Goal: Task Accomplishment & Management: Manage account settings

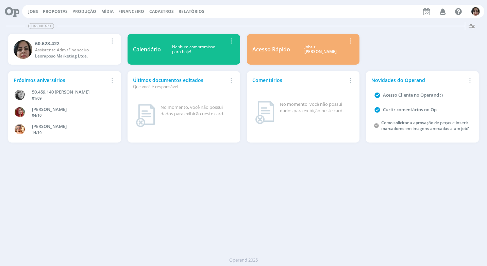
click at [136, 10] on span "Financeiro" at bounding box center [131, 12] width 26 height 6
click at [121, 22] on link "Lançamentos" at bounding box center [131, 23] width 57 height 11
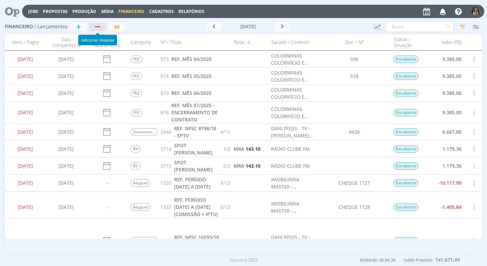
click at [99, 28] on div "button" at bounding box center [98, 27] width 9 height 4
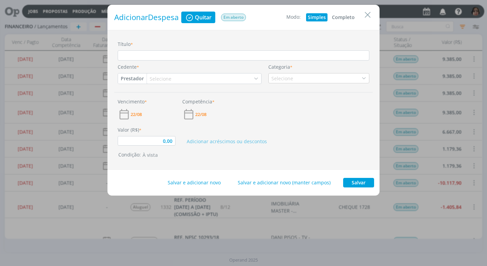
click at [344, 17] on button "Completo" at bounding box center [344, 17] width 26 height 8
type input "0,00"
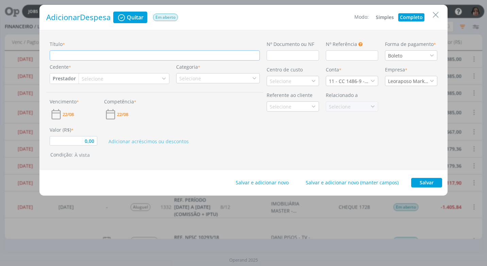
click at [60, 58] on input "Título *" at bounding box center [155, 55] width 210 height 10
type input "T"
type input "0,00"
type input "TA"
type input "0,00"
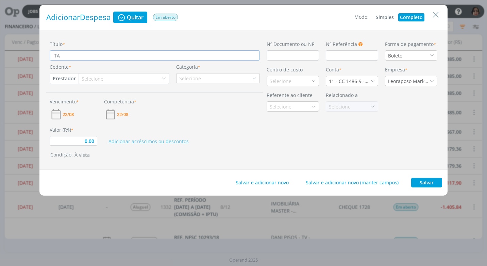
type input "TAR"
type input "0,00"
type input "TARI"
type input "0,00"
type input "TARIF"
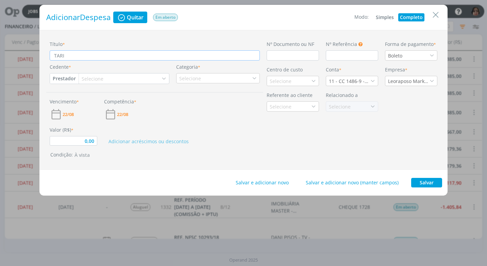
type input "0,00"
type input "TARIFA"
type input "0,00"
type input "TARIFA"
type input "0,00"
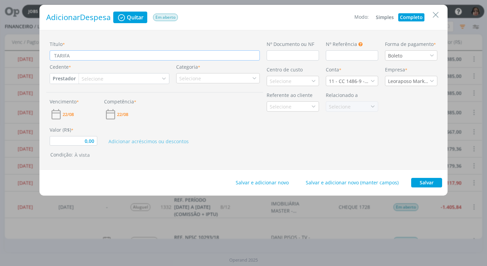
type input "TARIFA C"
type input "0,00"
type input "TARIFA CO"
type input "0,00"
type input "TARIFA COB"
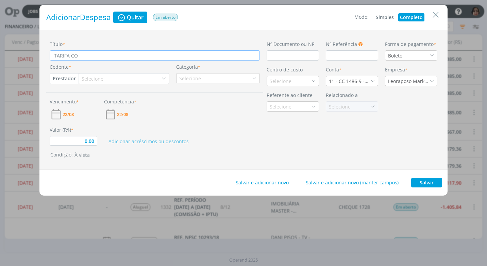
type input "0,00"
type input "TARIFA COBR"
type input "0,00"
type input "TARIFA COBRA"
type input "0,00"
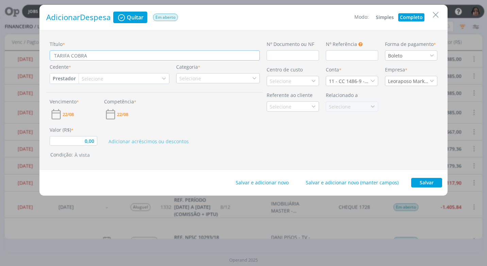
type input "TARIFA COBRAN"
type input "0,00"
type input "TARIFA COBRANÇ"
type input "0,00"
type input "TARIFA COBRANÇA"
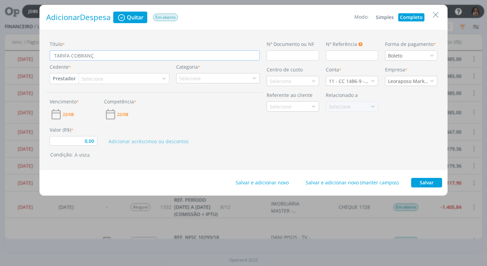
type input "0,00"
type input "TARIFA COBRANÇA"
click at [283, 57] on input "dialog" at bounding box center [293, 55] width 52 height 10
type input "D"
type input "0,00"
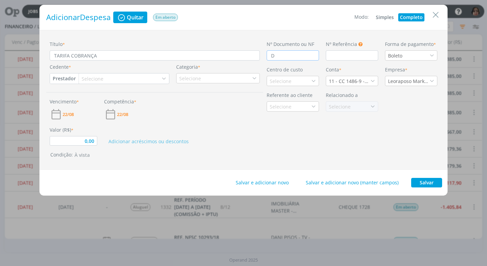
type input "DÉ"
type input "0,00"
type input "DÉB"
type input "0,00"
type input "DÉBIT"
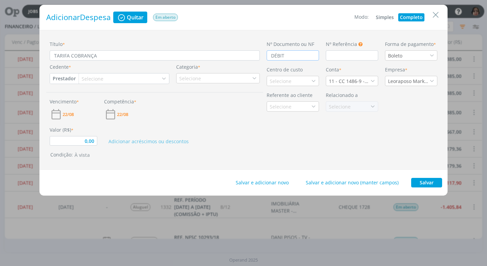
type input "0,00"
type input "DÉBITO"
type input "0,00"
type input "DÉBITO"
type input "0,00"
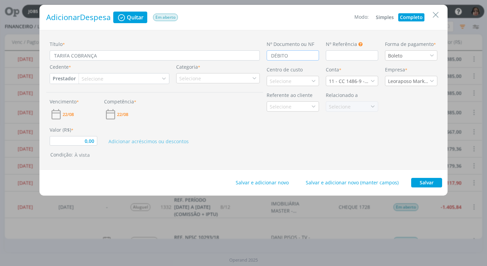
type input "DÉBITO A"
type input "0,00"
type input "DÉBITO AUT"
type input "0,00"
type input "DÉBITO AUTO"
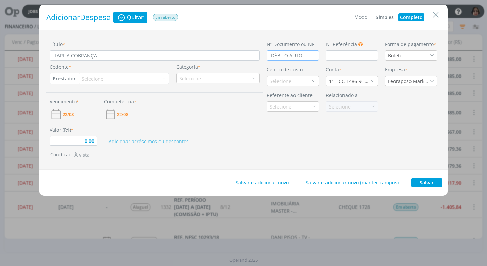
type input "0,00"
type input "DÉBITO AUTOM"
type input "0,00"
type input "DÉBITO AUTOMÁ"
type input "0,00"
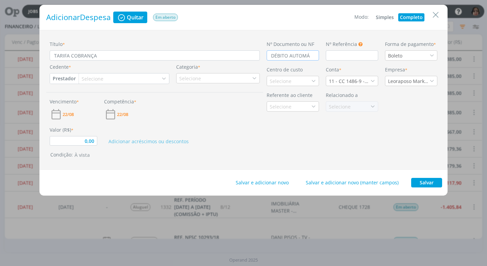
type input "DÉBITO AUTOMÁT"
type input "0,00"
type input "DÉBITO AUTOMÁTC"
type input "0,00"
type input "DÉBITO AUTOMÁTCIO"
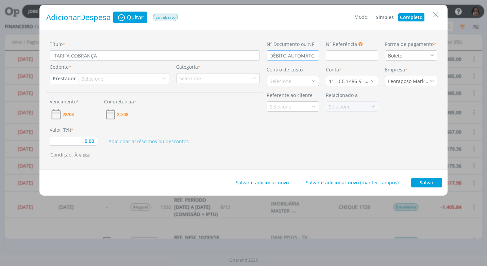
scroll to position [0, 5]
type input "0,00"
type input "DÉBITO AUTOMÁTCI"
type input "0,00"
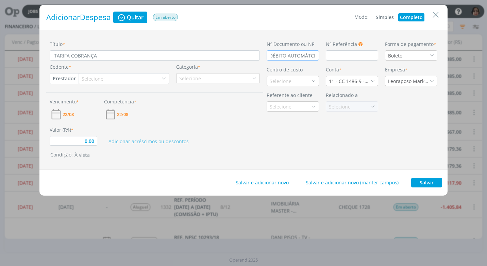
type input "DÉBITO AUTOMÁTC"
type input "0,00"
type input "DÉBITO AUTOMÁT"
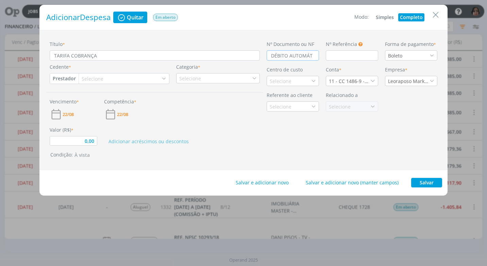
type input "0,00"
type input "DÉBITO AUTOMÁTIC"
type input "0,00"
type input "DÉBITO AUTOMÁTICO"
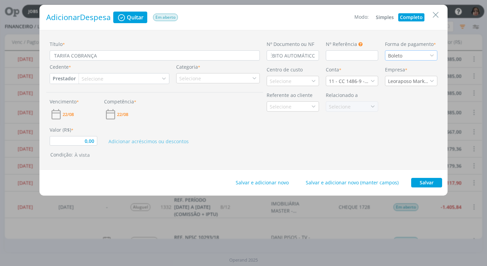
scroll to position [0, 0]
click at [432, 56] on icon "dialog" at bounding box center [432, 55] width 5 height 5
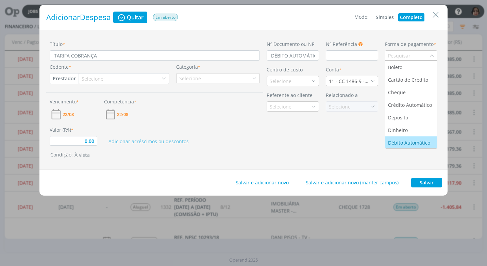
click at [426, 138] on li "Débito Automático" at bounding box center [412, 143] width 52 height 13
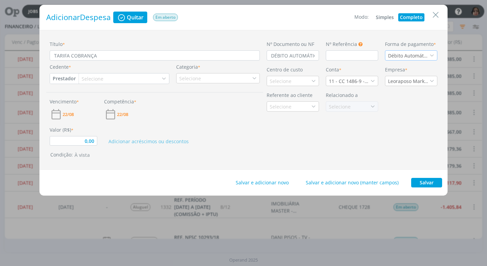
click at [436, 53] on div "Débito Automático" at bounding box center [411, 55] width 52 height 10
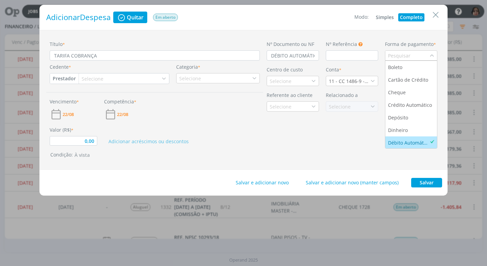
click at [412, 145] on div "Débito Automático" at bounding box center [409, 142] width 42 height 7
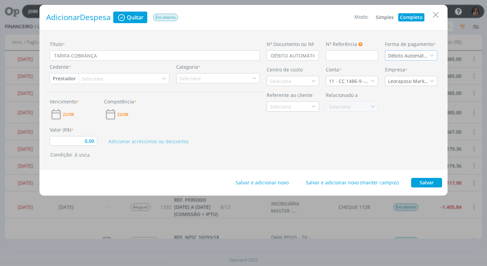
click at [62, 81] on button "Prestador" at bounding box center [64, 79] width 29 height 10
click at [83, 102] on link "Fornecedor" at bounding box center [77, 101] width 54 height 11
type input "0,00"
click at [102, 78] on div "Selecione" at bounding box center [96, 78] width 23 height 7
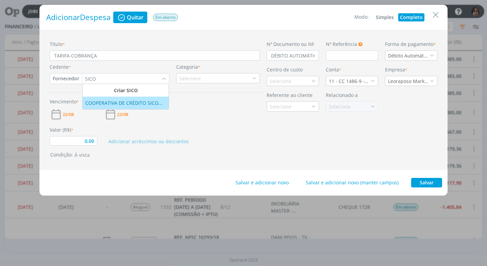
type input "SICO"
click at [96, 103] on div "COOPERATIVA DE CRÉDITO SICOOBMAIS LTDA" at bounding box center [125, 102] width 81 height 7
type input "0,00"
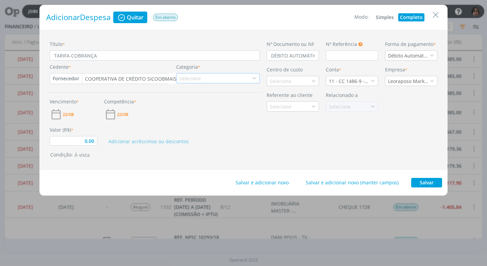
click at [192, 78] on div "Selecione" at bounding box center [190, 78] width 23 height 7
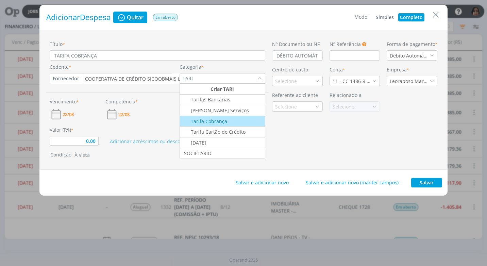
type input "TARI"
click at [228, 120] on div "Tarifa Cobrança" at bounding box center [223, 121] width 84 height 7
type input "0,00"
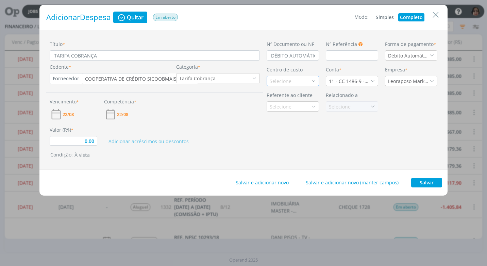
click at [302, 79] on div "Selecione" at bounding box center [293, 81] width 52 height 10
type input "BANC"
click at [272, 108] on div "Bancos" at bounding box center [279, 105] width 18 height 7
click at [68, 115] on span "22/08" at bounding box center [68, 114] width 11 height 4
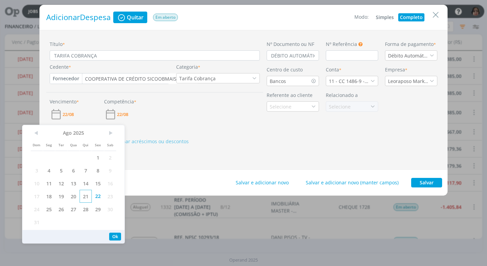
click at [84, 196] on span "21" at bounding box center [86, 196] width 12 height 13
click at [113, 239] on button "Ok" at bounding box center [115, 237] width 12 height 8
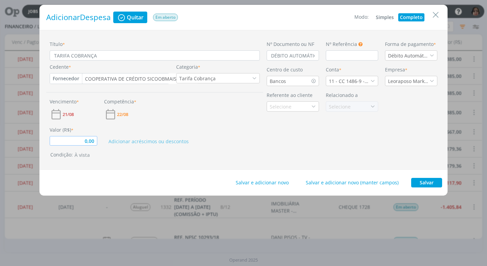
click at [95, 140] on input "0,00" at bounding box center [74, 141] width 48 height 10
click at [426, 185] on button "Salvar" at bounding box center [427, 183] width 31 height 10
type input "1,52"
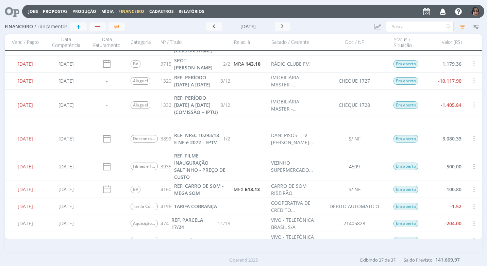
scroll to position [136, 0]
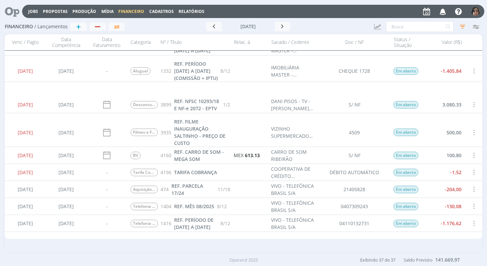
click at [473, 172] on span at bounding box center [473, 172] width 7 height 9
click at [433, 179] on div "Quitar" at bounding box center [451, 178] width 67 height 10
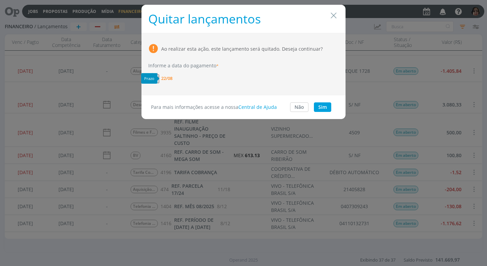
click at [170, 77] on span "22/08" at bounding box center [166, 78] width 11 height 4
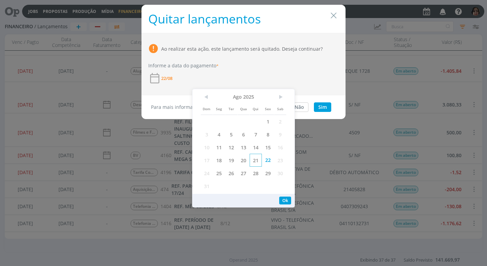
click at [254, 163] on span "21" at bounding box center [256, 160] width 12 height 13
click at [282, 204] on button "Ok" at bounding box center [285, 201] width 12 height 8
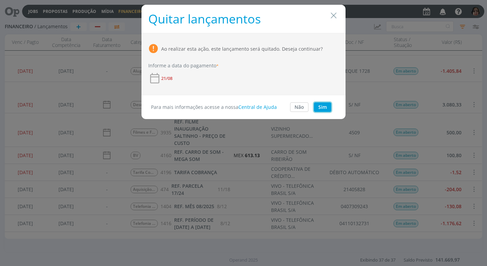
click at [320, 105] on button "Sim" at bounding box center [322, 107] width 17 height 10
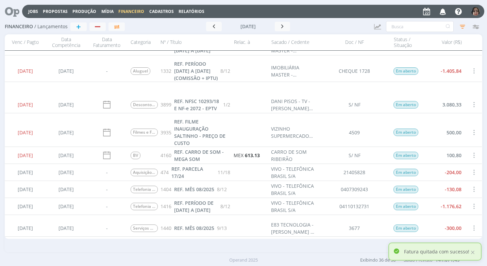
scroll to position [0, 0]
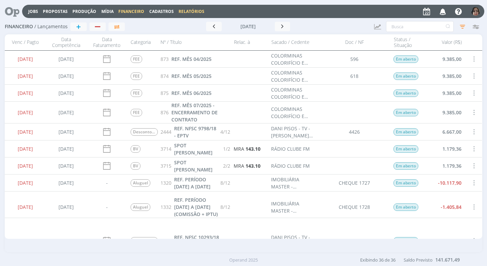
click at [194, 11] on link "Relatórios" at bounding box center [192, 12] width 26 height 6
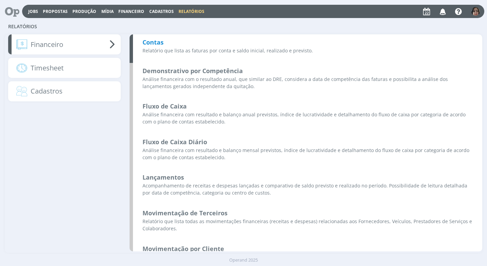
click at [152, 41] on b "Contas" at bounding box center [153, 42] width 21 height 8
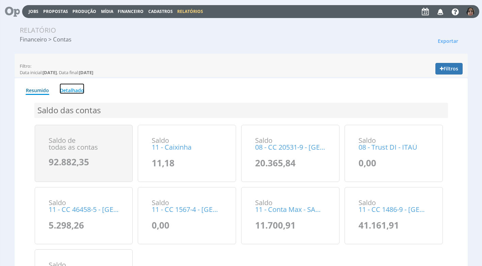
click at [77, 89] on link "Detalhado" at bounding box center [72, 88] width 25 height 11
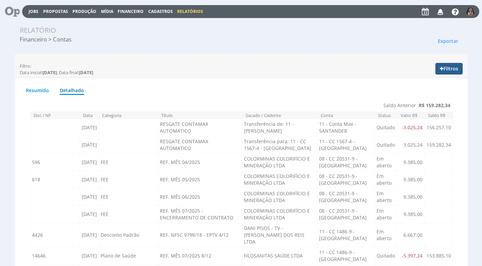
click at [448, 72] on button "Filtros" at bounding box center [449, 69] width 27 height 12
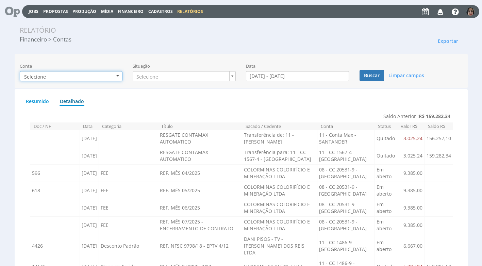
click at [119, 76] on b "button" at bounding box center [117, 75] width 3 height 1
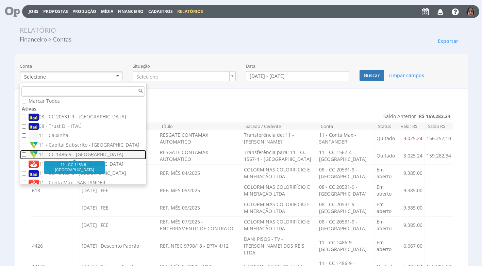
click at [60, 155] on label "11 - CC 1486-9 - [GEOGRAPHIC_DATA]" at bounding box center [84, 154] width 111 height 7
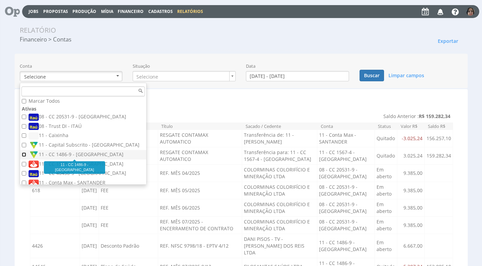
click at [26, 155] on input "11 - CC 1486-9 - [GEOGRAPHIC_DATA]" at bounding box center [24, 155] width 4 height 4
checkbox input "true"
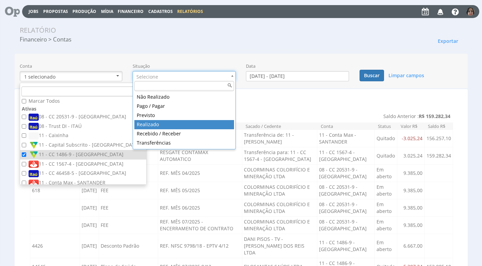
type input "realizado"
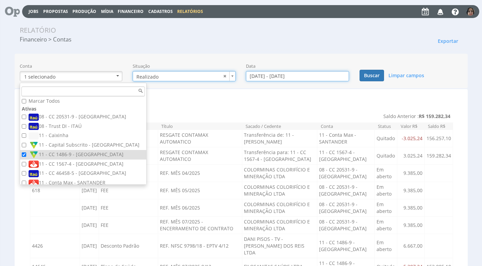
click at [256, 76] on input "[DATE] - [DATE]" at bounding box center [297, 76] width 103 height 10
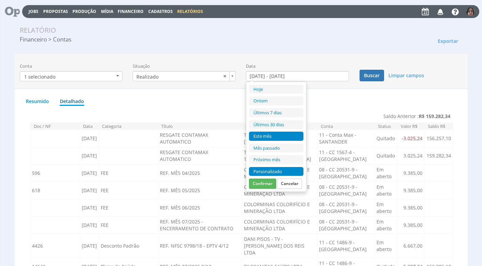
click at [271, 174] on li "Personalizado" at bounding box center [276, 171] width 54 height 9
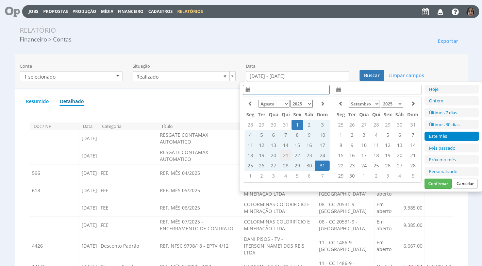
click at [286, 156] on td "21" at bounding box center [286, 155] width 12 height 10
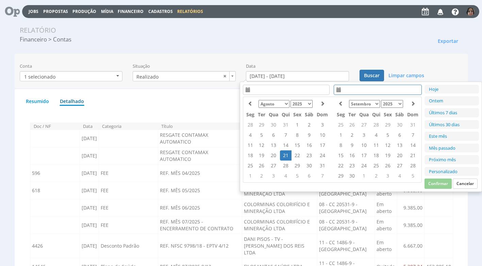
click at [286, 156] on td "21" at bounding box center [286, 155] width 12 height 10
click at [436, 182] on button "Confirmar" at bounding box center [438, 184] width 27 height 10
type input "[DATE] - [DATE]"
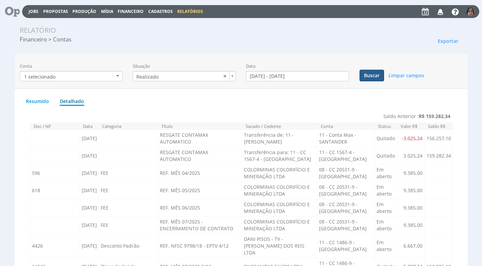
drag, startPoint x: 377, startPoint y: 77, endPoint x: 373, endPoint y: 77, distance: 3.8
click at [375, 77] on button "Buscar" at bounding box center [372, 76] width 25 height 12
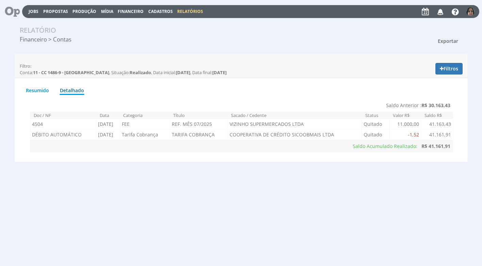
click at [442, 39] on span "Exportar" at bounding box center [448, 41] width 20 height 6
click at [421, 75] on link "Imprimir" at bounding box center [436, 71] width 54 height 9
click at [135, 10] on span "Financeiro" at bounding box center [131, 12] width 26 height 6
click at [130, 20] on link "Lançamentos" at bounding box center [131, 22] width 57 height 10
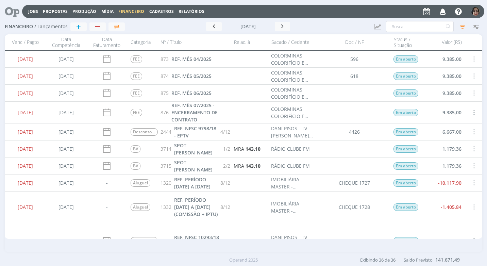
scroll to position [68, 0]
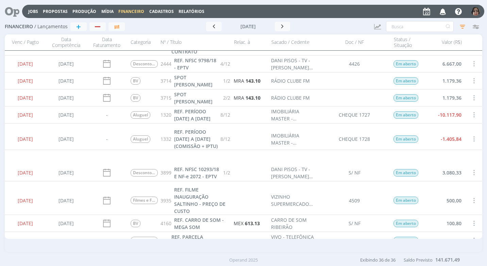
click at [473, 142] on span at bounding box center [473, 138] width 7 height 9
click at [460, 151] on div "Quitar" at bounding box center [451, 152] width 67 height 10
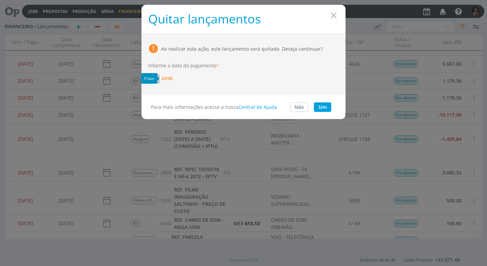
click at [164, 78] on span "22/08" at bounding box center [166, 78] width 11 height 4
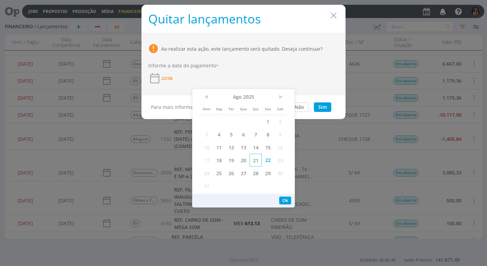
click at [259, 159] on span "21" at bounding box center [256, 160] width 12 height 13
click at [282, 201] on button "Ok" at bounding box center [285, 201] width 12 height 8
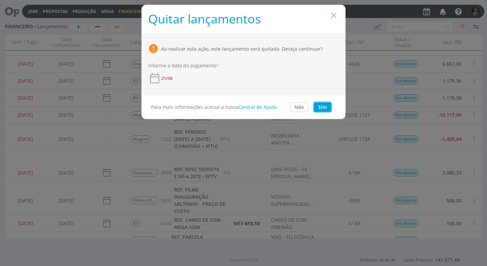
click at [327, 109] on button "Sim" at bounding box center [322, 107] width 17 height 10
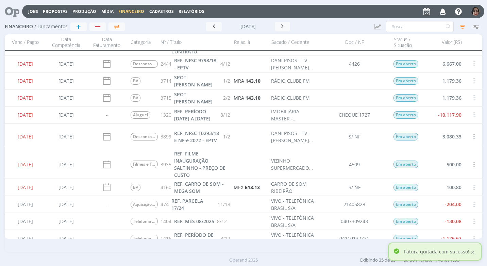
scroll to position [0, 0]
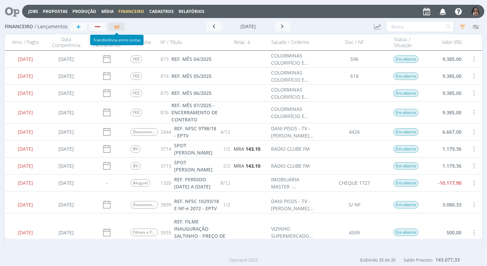
click at [117, 25] on icon "button" at bounding box center [116, 26] width 7 height 5
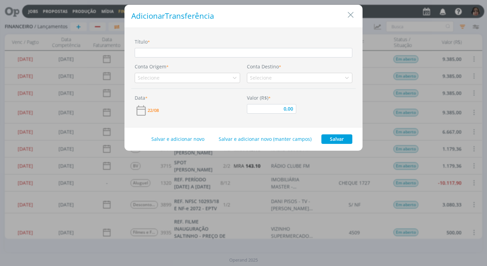
type input "R"
type input "0,00"
type input "RE"
type input "0,00"
type input "RES"
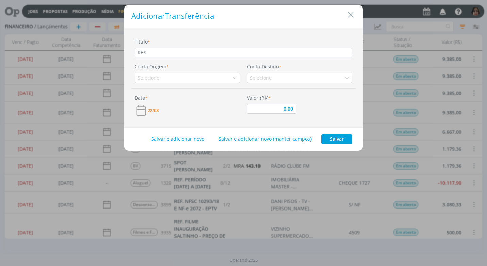
type input "0,00"
type input "RESG"
type input "0,00"
type input "RESGA"
type input "0,00"
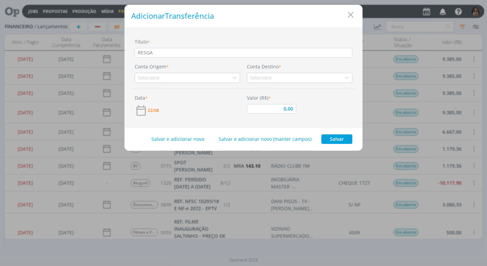
type input "RESGAT"
type input "0,00"
type input "RESGATE"
type input "0,00"
type input "RESGATE"
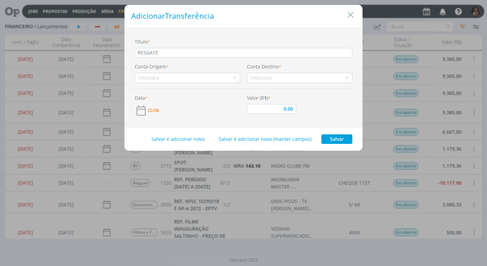
type input "0,00"
type input "RESGATE C"
type input "0,00"
type input "RESGATE CO"
type input "0,00"
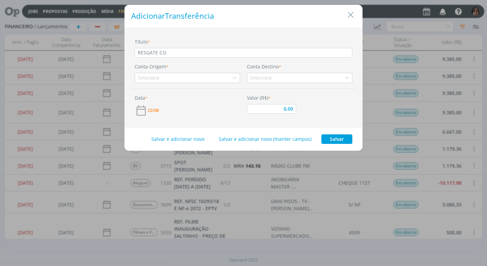
type input "RESGATE CON"
type input "0,00"
type input "RESGATE CONT"
type input "0,00"
type input "RESGATE CONTA"
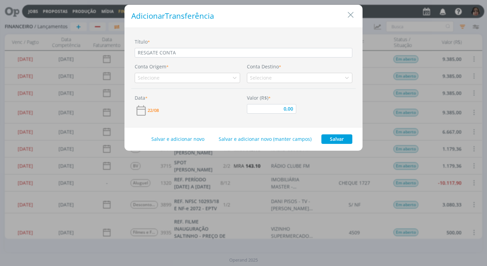
type input "0,00"
type input "RESGATE CONTAM"
type input "0,00"
type input "RESGATE CONTAMA"
type input "0,00"
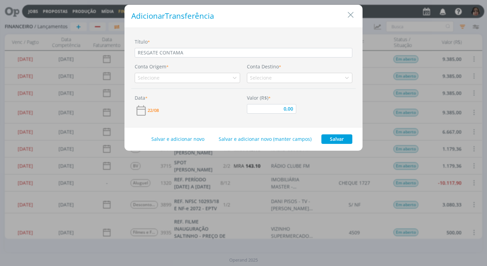
type input "RESGATE CONTAMAX"
type input "0,00"
type input "RESGATE CONTAMAX"
type input "0,00"
type input "RESGATE CONTAMAX A"
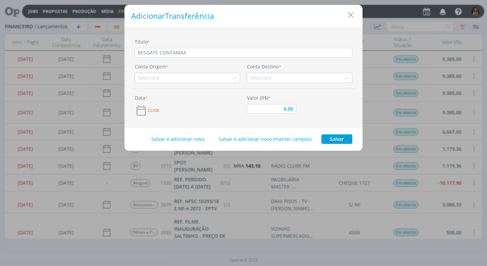
type input "0,00"
type input "RESGATE CONTAMAX AU"
type input "0,00"
type input "RESGATE CONTAMAX AUT"
type input "0,00"
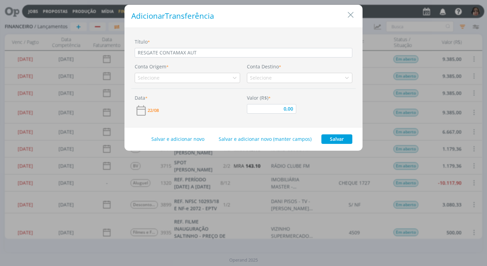
type input "RESGATE CONTAMAX AUTO"
type input "0,00"
type input "RESGATE CONTAMAX AUTOM"
type input "0,00"
type input "RESGATE CONTAMAX AUTOMA"
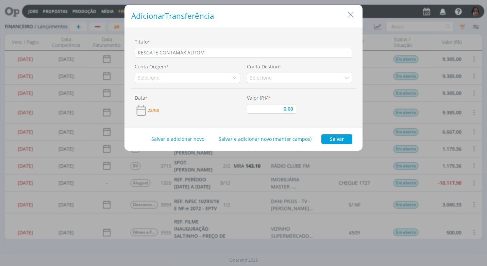
type input "0,00"
type input "RESGATE CONTAMAX AUTOMAT"
type input "0,00"
type input "RESGATE CONTAMAX AUTOMATI"
type input "0,00"
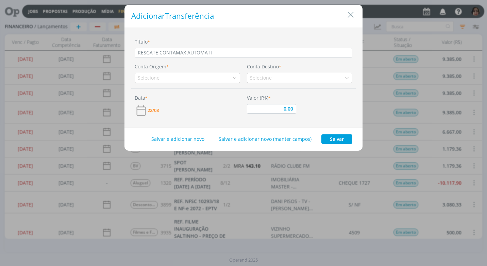
type input "RESGATE CONTAMAX AUTOMATIC"
type input "0,00"
type input "RESGATE CONTAMAX AUTOMATICO"
type input "0,00"
type input "RESGATE CONTAMAX AUTOMATICO"
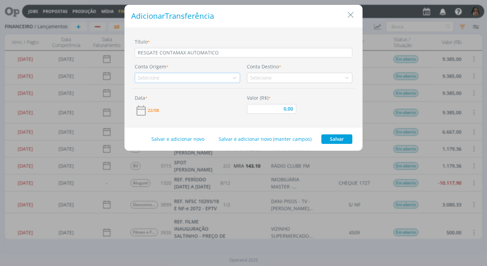
click at [235, 78] on icon "dialog" at bounding box center [235, 78] width 5 height 5
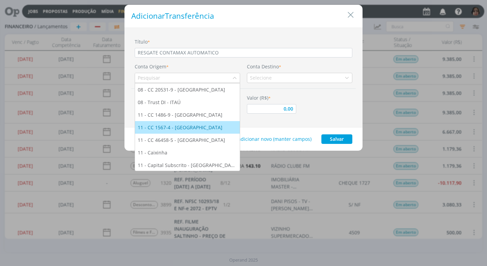
scroll to position [13, 0]
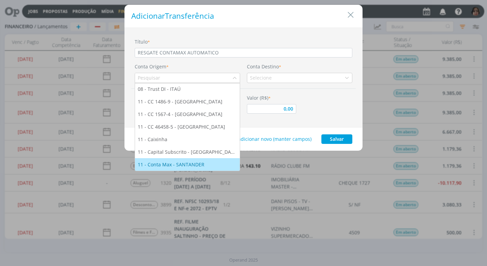
click at [215, 164] on div "11 - Conta Max - SANTANDER" at bounding box center [187, 164] width 99 height 7
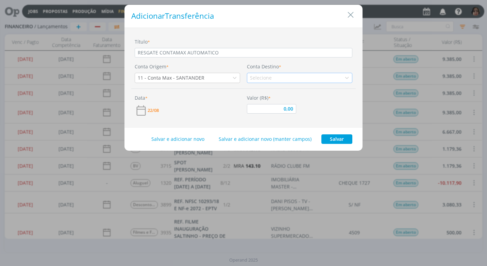
click at [346, 79] on icon "dialog" at bounding box center [347, 78] width 5 height 5
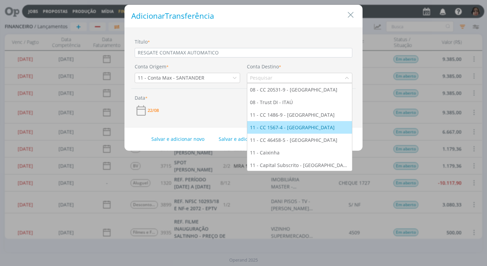
click at [316, 126] on div "11 - CC 1567-4 - [GEOGRAPHIC_DATA]" at bounding box center [299, 127] width 99 height 7
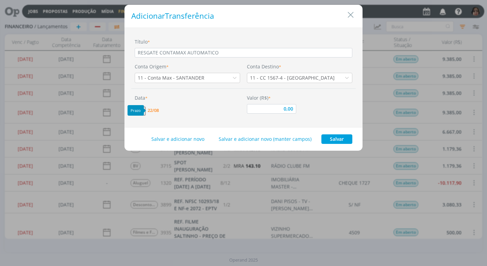
click at [153, 111] on span "22/08" at bounding box center [153, 110] width 11 height 4
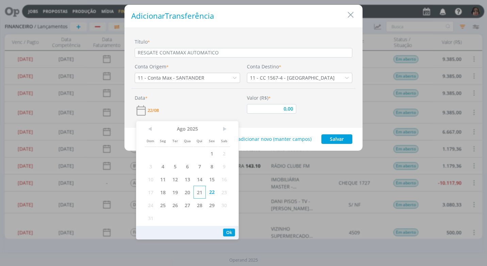
click at [198, 191] on span "21" at bounding box center [200, 192] width 12 height 13
click at [228, 235] on button "Ok" at bounding box center [229, 233] width 12 height 8
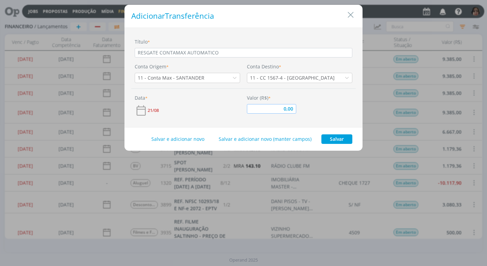
click at [282, 111] on input "0,00" at bounding box center [271, 109] width 49 height 10
type input "1.405,84"
click at [341, 139] on button "Salvar" at bounding box center [337, 139] width 31 height 10
type input "1.405,84"
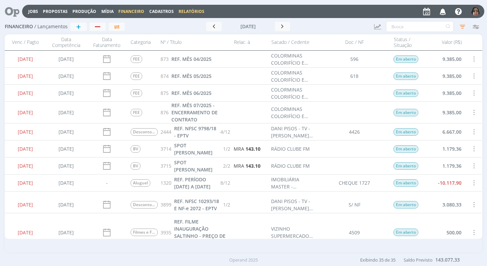
click at [185, 13] on link "Relatórios" at bounding box center [192, 12] width 26 height 6
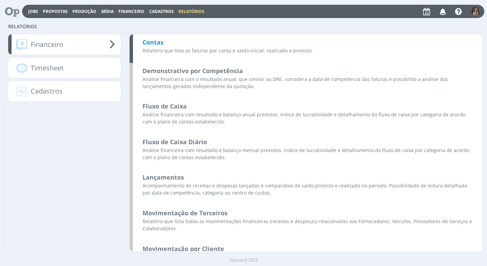
click at [156, 44] on b "Contas" at bounding box center [153, 42] width 21 height 8
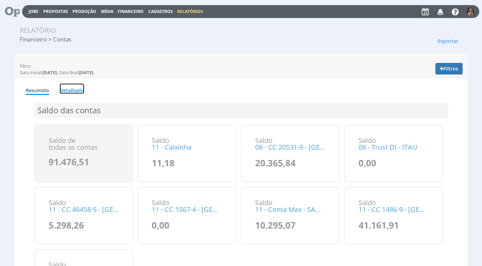
click at [80, 90] on link "Detalhado" at bounding box center [72, 88] width 25 height 11
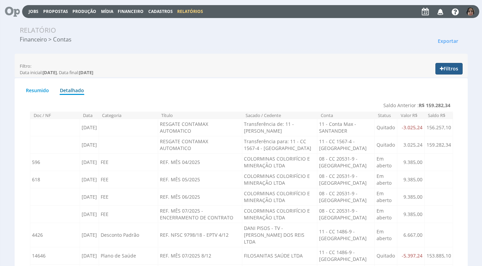
click at [455, 70] on button "Filtros" at bounding box center [449, 69] width 27 height 12
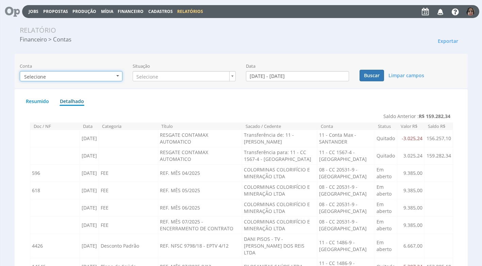
click at [116, 75] on b "button" at bounding box center [117, 75] width 3 height 1
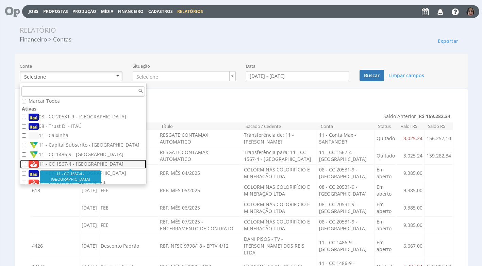
click at [77, 165] on label "11 - CC 1567-4 - [GEOGRAPHIC_DATA]" at bounding box center [84, 164] width 111 height 7
click at [26, 165] on input "11 - CC 1567-4 - [GEOGRAPHIC_DATA]" at bounding box center [24, 164] width 4 height 4
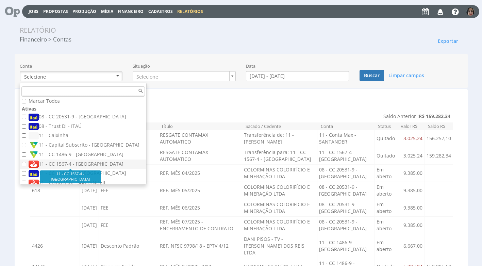
checkbox input "true"
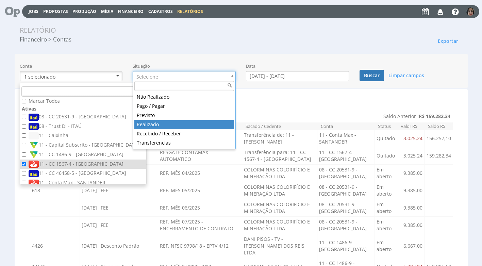
type input "realizado"
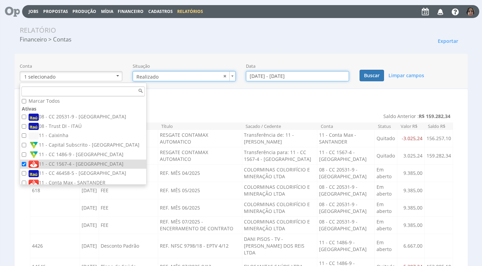
click at [259, 77] on input "[DATE] - [DATE]" at bounding box center [297, 76] width 103 height 10
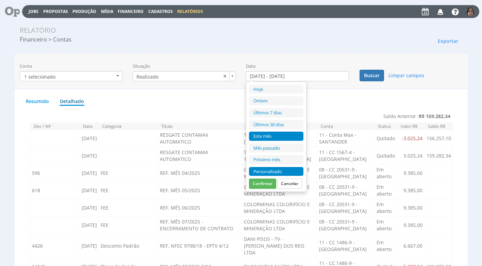
click at [260, 172] on li "Personalizado" at bounding box center [276, 171] width 54 height 9
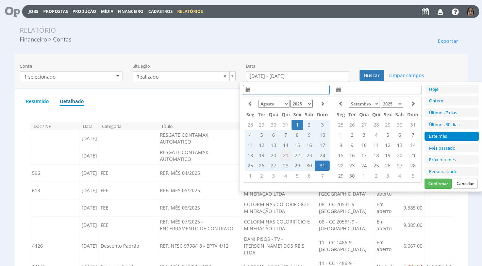
click at [285, 154] on td "21" at bounding box center [286, 155] width 12 height 10
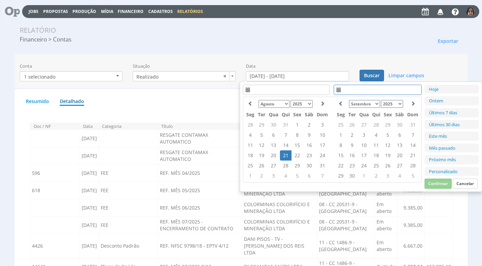
click at [284, 155] on td "21" at bounding box center [286, 155] width 12 height 10
click at [431, 180] on button "Confirmar" at bounding box center [438, 184] width 27 height 10
type input "[DATE] - [DATE]"
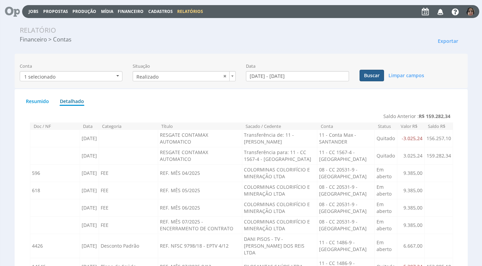
click at [383, 74] on button "Buscar" at bounding box center [372, 76] width 25 height 12
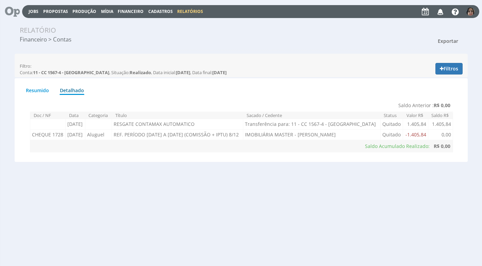
click at [451, 39] on span "Exportar" at bounding box center [448, 41] width 20 height 6
click at [441, 73] on link "Imprimir" at bounding box center [436, 71] width 54 height 9
click at [448, 73] on button "Filtros" at bounding box center [449, 69] width 27 height 12
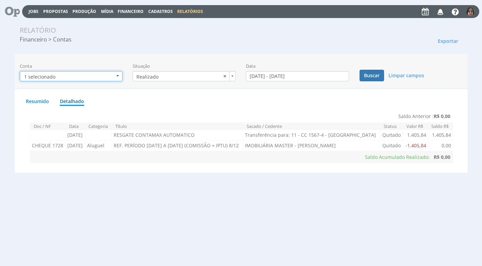
click at [119, 75] on b "button" at bounding box center [117, 75] width 3 height 1
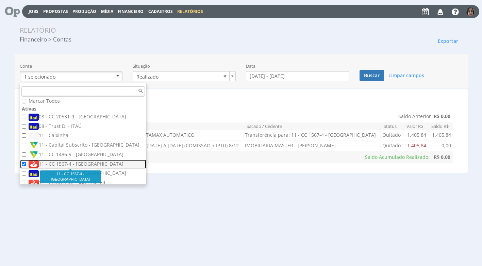
click at [51, 164] on label "11 - CC 1567-4 - [GEOGRAPHIC_DATA]" at bounding box center [84, 164] width 111 height 7
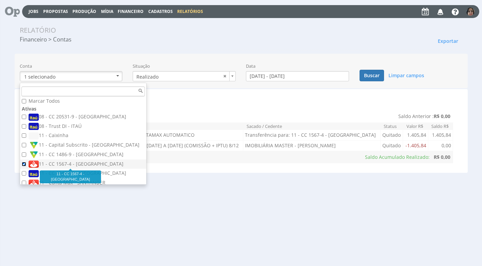
click at [26, 164] on input "11 - CC 1567-4 - [GEOGRAPHIC_DATA]" at bounding box center [24, 164] width 4 height 4
checkbox input "false"
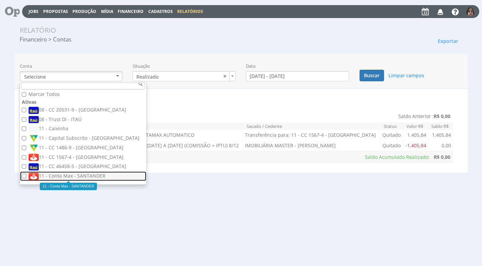
click at [55, 177] on label "11 - Conta Max - SANTANDER" at bounding box center [84, 176] width 111 height 7
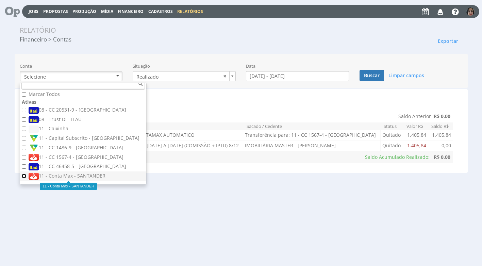
click at [26, 177] on input "11 - Conta Max - SANTANDER" at bounding box center [24, 176] width 4 height 4
checkbox input "true"
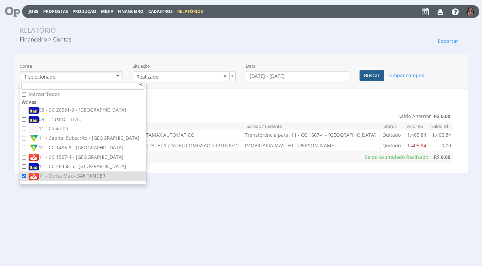
click at [377, 77] on button "Buscar" at bounding box center [372, 76] width 25 height 12
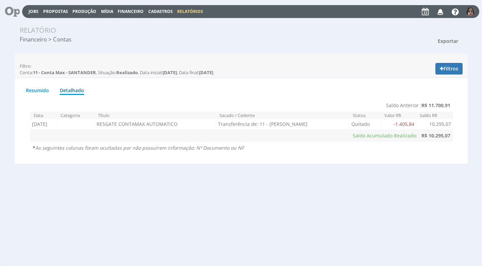
click at [454, 40] on span "Exportar" at bounding box center [448, 41] width 20 height 6
click at [435, 74] on link "Imprimir" at bounding box center [436, 71] width 54 height 9
click at [133, 10] on span "Financeiro" at bounding box center [131, 12] width 26 height 6
click at [138, 22] on link "Lançamentos" at bounding box center [131, 22] width 57 height 10
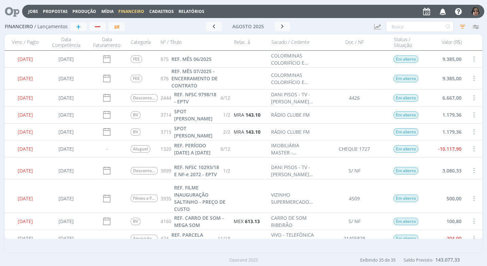
scroll to position [68, 0]
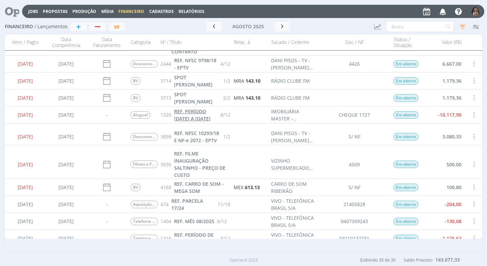
click at [189, 117] on span "REF. PERÍODO [DATE] A [DATE]" at bounding box center [192, 115] width 36 height 14
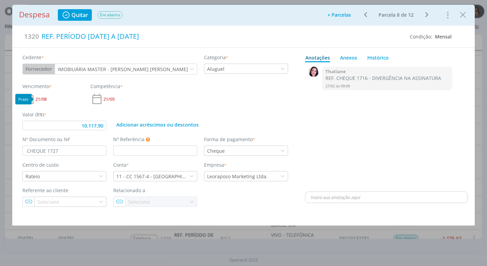
click at [42, 96] on div "21/08" at bounding box center [52, 99] width 61 height 13
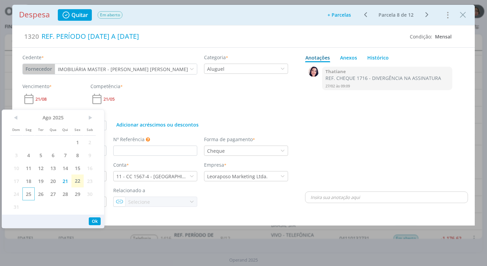
click at [31, 191] on span "25" at bounding box center [28, 194] width 12 height 13
click at [97, 219] on button "Ok" at bounding box center [95, 222] width 12 height 8
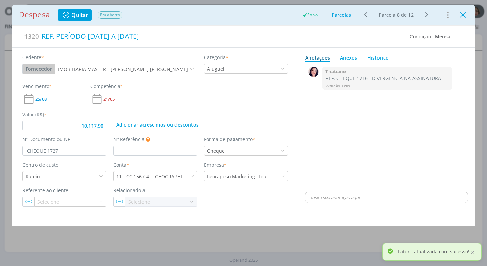
type input "10.117,90"
click at [465, 17] on icon "Close" at bounding box center [463, 15] width 10 height 10
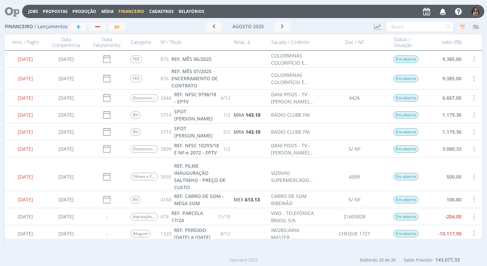
scroll to position [68, 0]
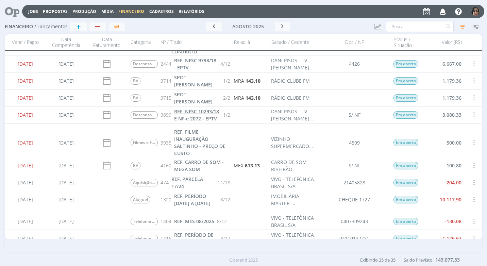
click at [197, 119] on span "REF. NFSC 10293/18 E NF-e 2072 - EPTV" at bounding box center [196, 115] width 45 height 14
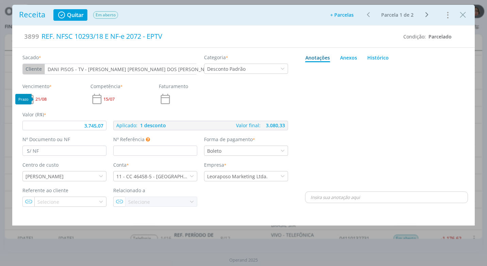
click at [41, 98] on span "21/08" at bounding box center [40, 99] width 11 height 4
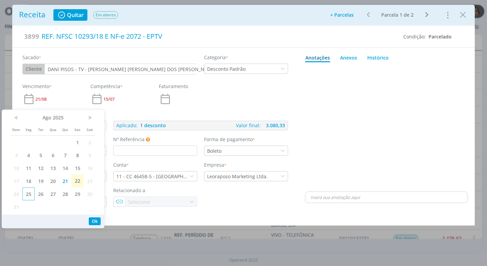
click at [26, 195] on span "25" at bounding box center [28, 194] width 12 height 13
drag, startPoint x: 96, startPoint y: 224, endPoint x: 135, endPoint y: 215, distance: 40.7
click at [95, 223] on button "Ok" at bounding box center [95, 222] width 12 height 8
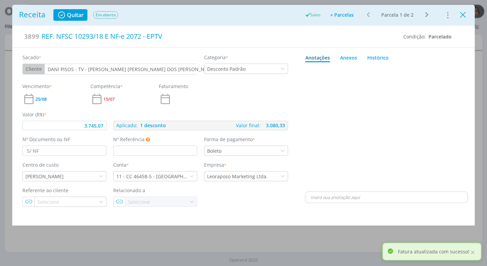
type input "3.745,07"
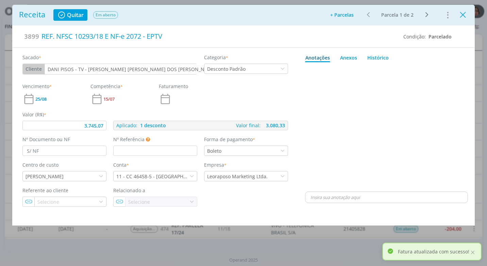
click at [464, 17] on icon "Close" at bounding box center [463, 15] width 10 height 10
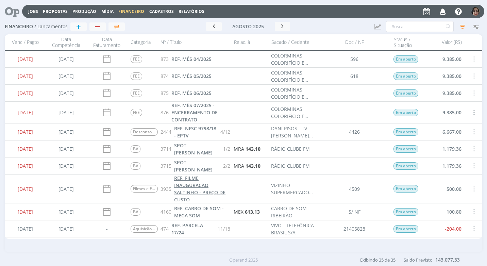
scroll to position [34, 0]
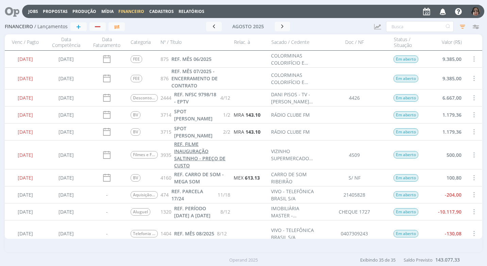
click at [200, 154] on span "REF. FILME INAUGURAÇÃO SALTINHO - PREÇO DE CUSTO" at bounding box center [199, 155] width 51 height 28
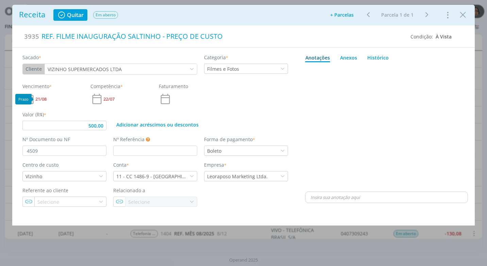
click at [41, 100] on span "21/08" at bounding box center [40, 99] width 11 height 4
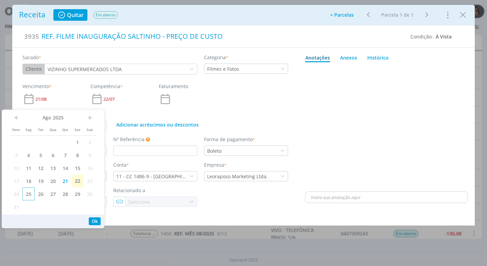
click at [29, 194] on span "25" at bounding box center [28, 194] width 12 height 13
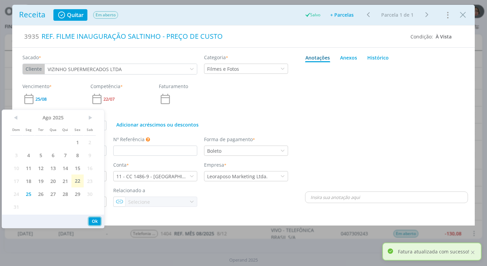
click at [92, 219] on button "Ok" at bounding box center [95, 222] width 12 height 8
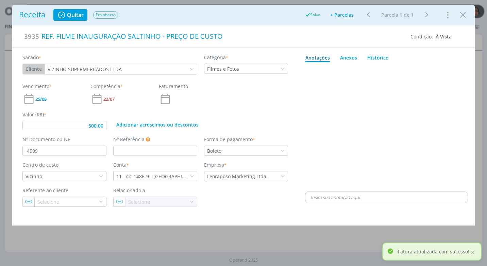
type input "500,00"
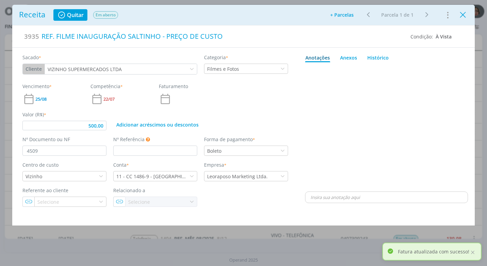
click at [461, 16] on icon "Close" at bounding box center [463, 15] width 10 height 10
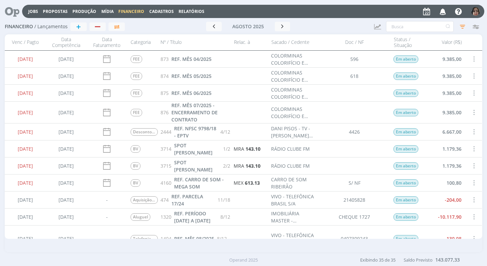
scroll to position [68, 0]
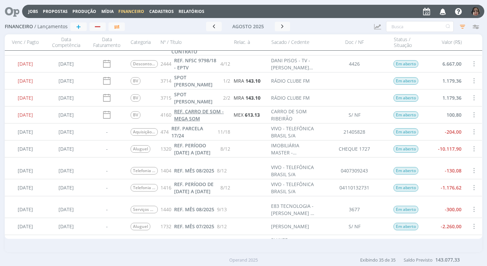
click at [193, 115] on link "REF. CARRO DE SOM - MEGA SOM" at bounding box center [202, 115] width 56 height 14
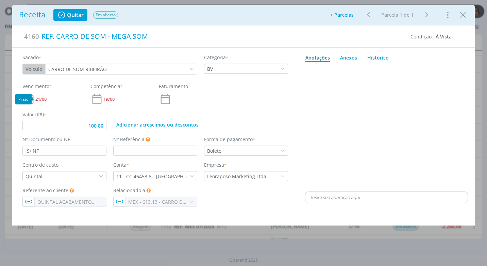
click at [41, 100] on span "21/08" at bounding box center [40, 99] width 11 height 4
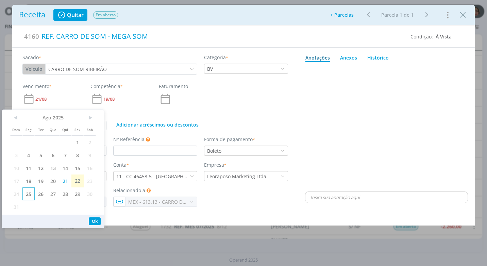
click at [29, 191] on span "25" at bounding box center [28, 194] width 12 height 13
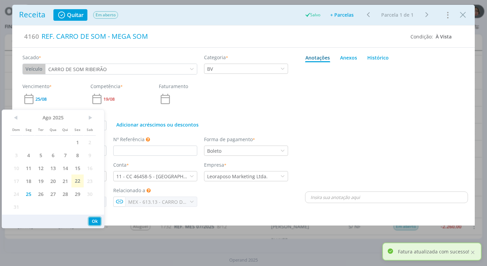
click at [92, 223] on button "Ok" at bounding box center [95, 222] width 12 height 8
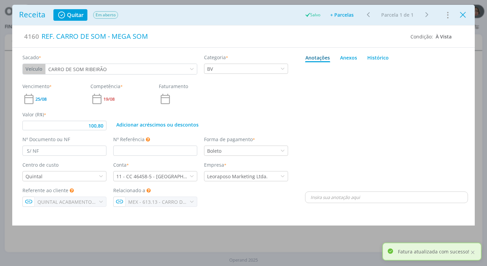
type input "100,80"
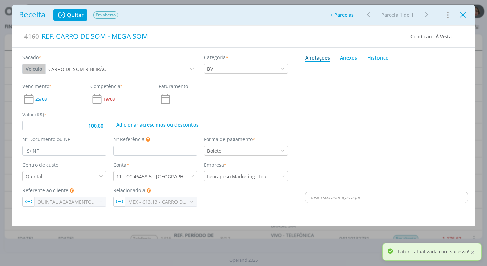
click at [463, 18] on icon "Close" at bounding box center [463, 15] width 10 height 10
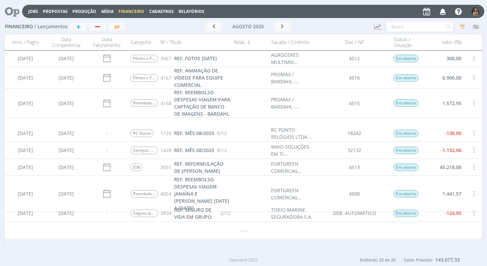
scroll to position [459, 0]
